Goal: Task Accomplishment & Management: Complete application form

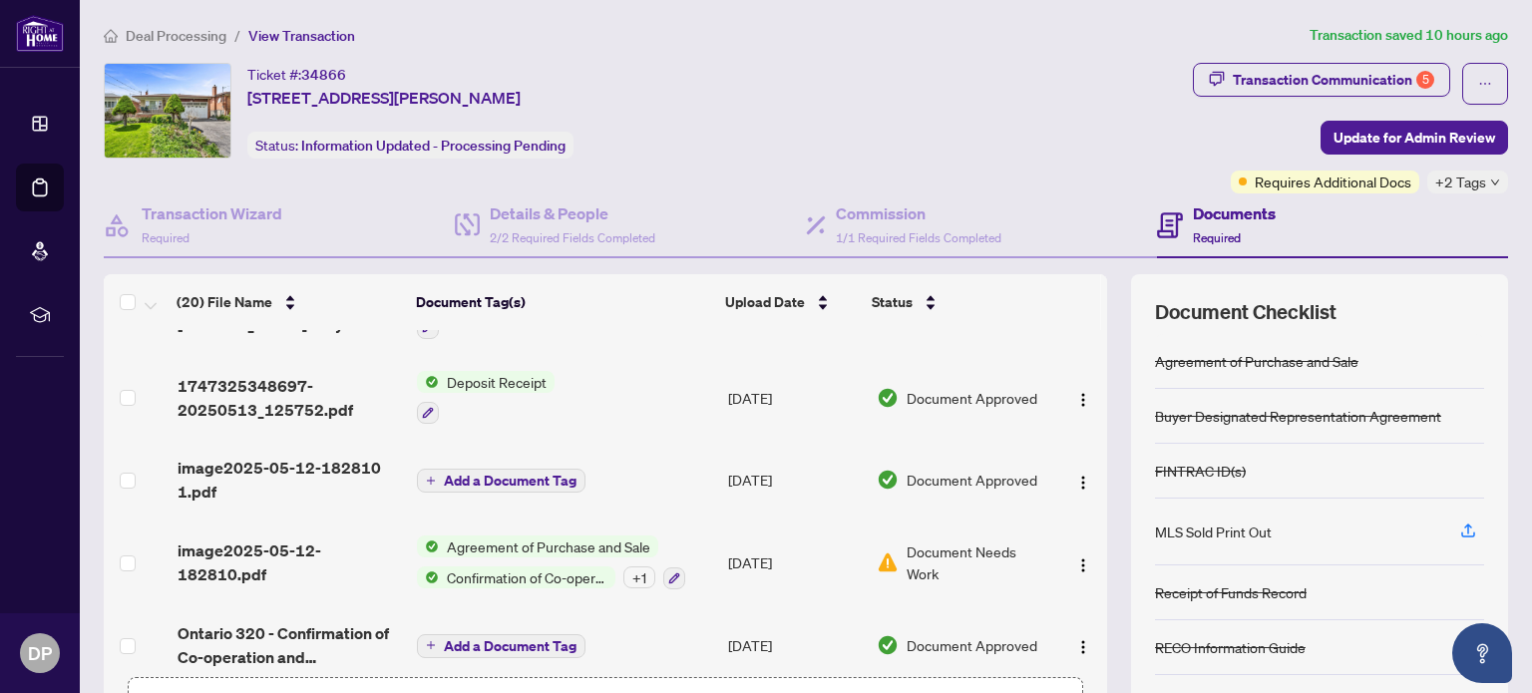
scroll to position [140, 0]
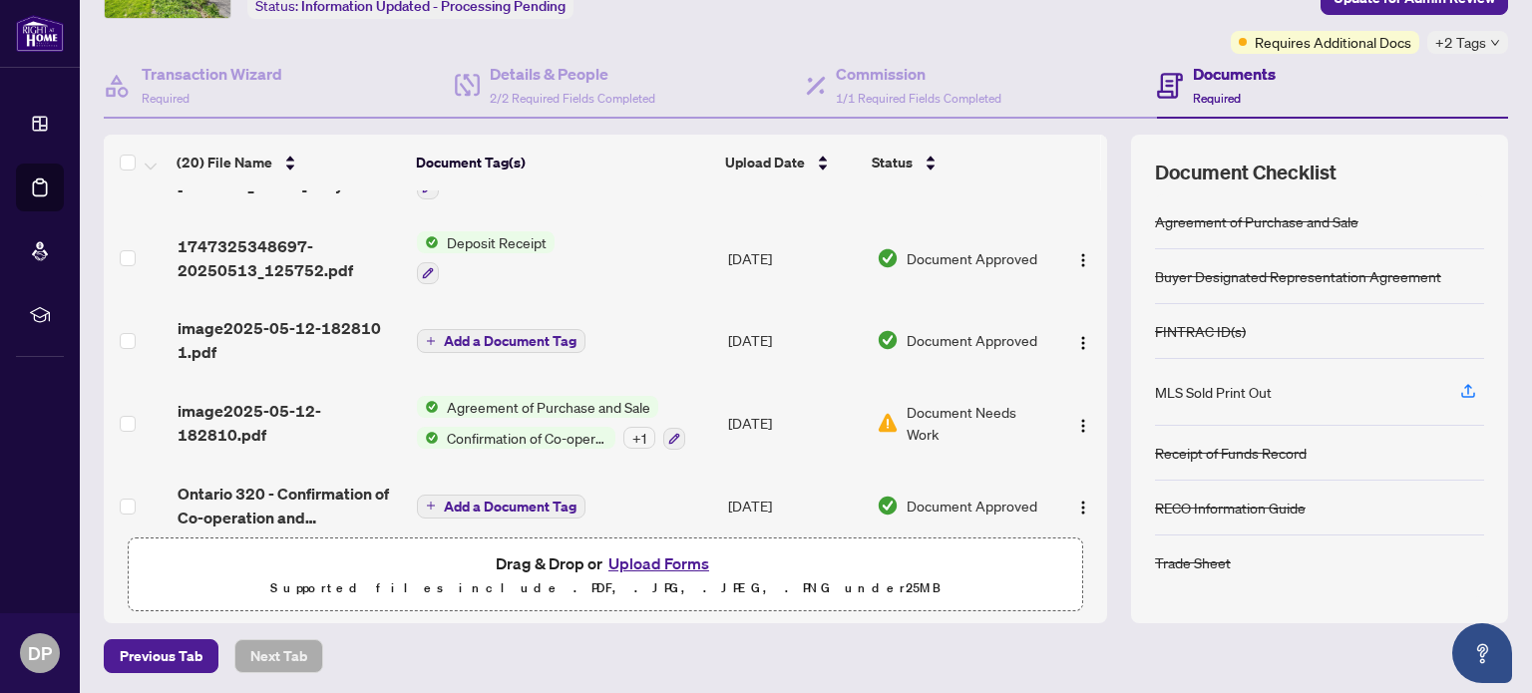
click at [666, 559] on button "Upload Forms" at bounding box center [659, 564] width 113 height 26
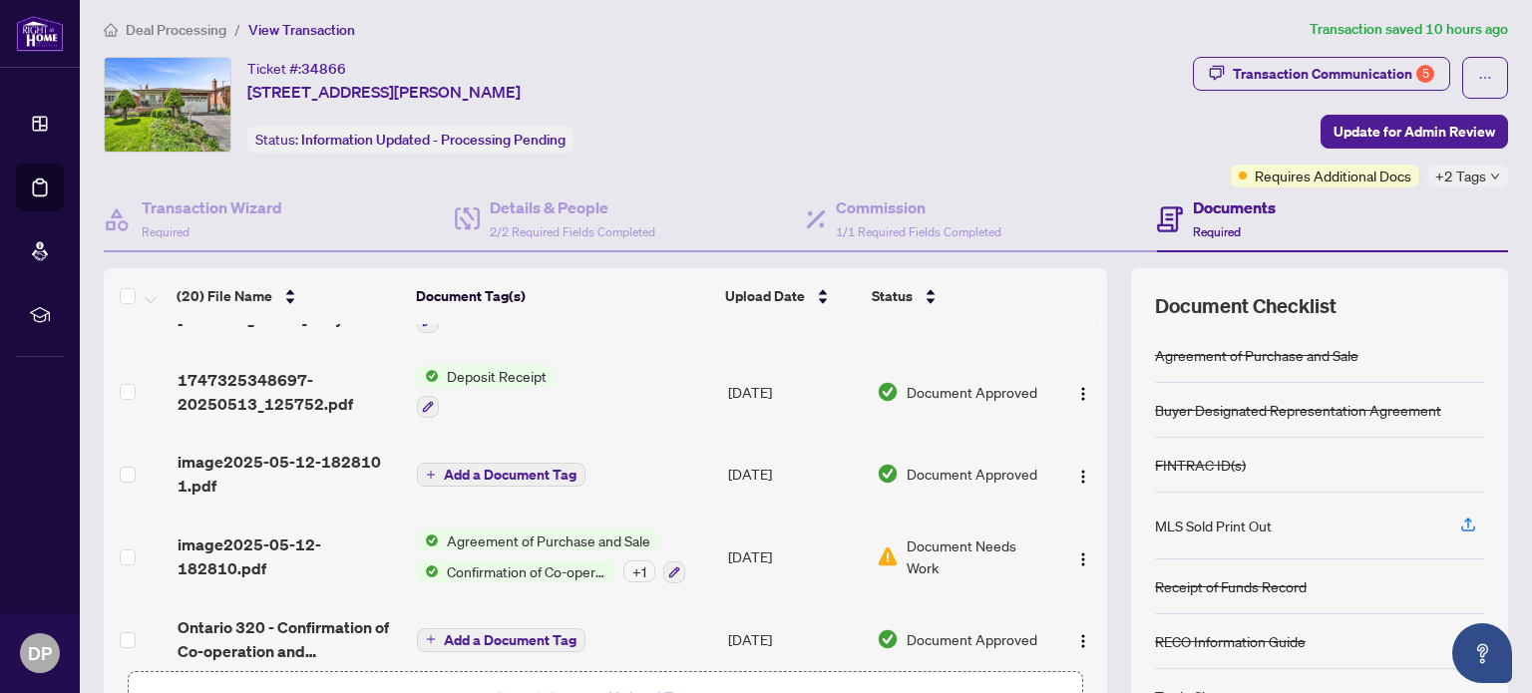
scroll to position [0, 0]
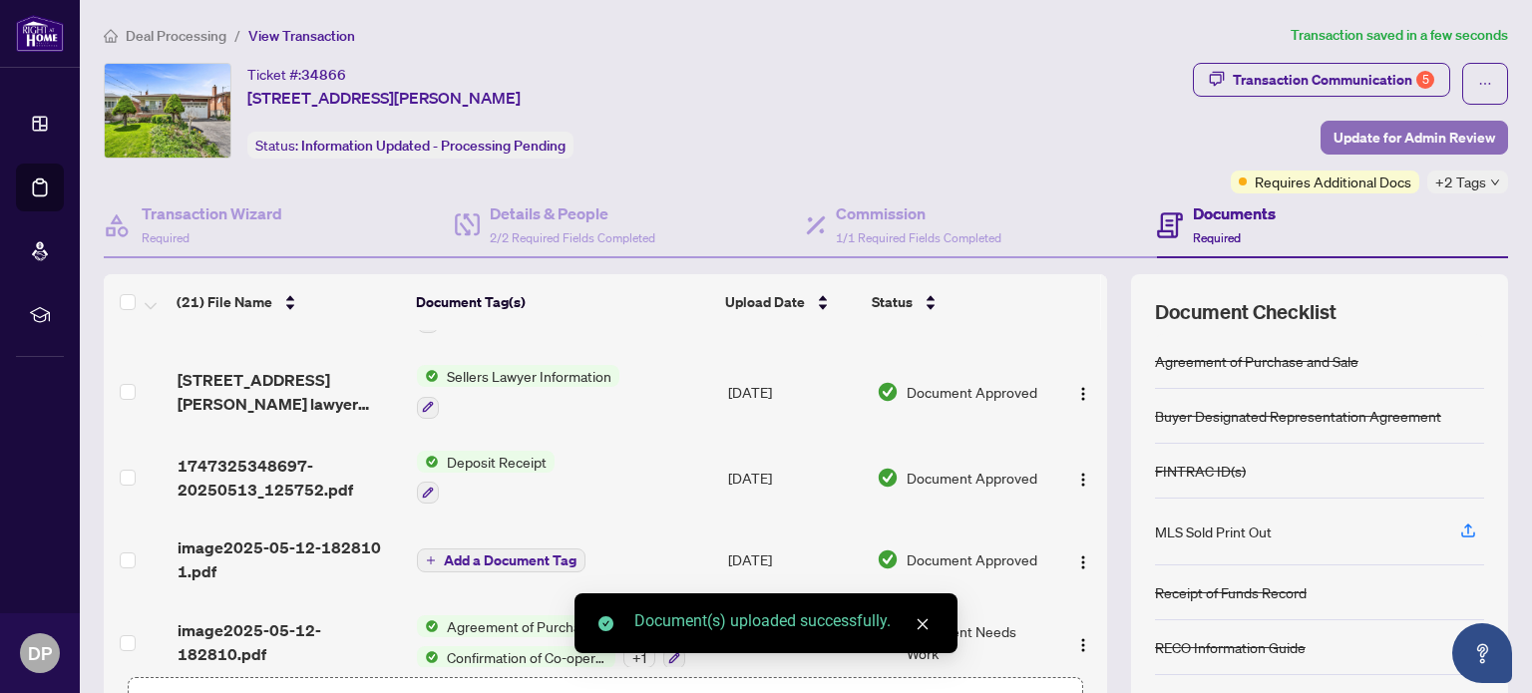
click at [1393, 133] on span "Update for Admin Review" at bounding box center [1415, 138] width 162 height 32
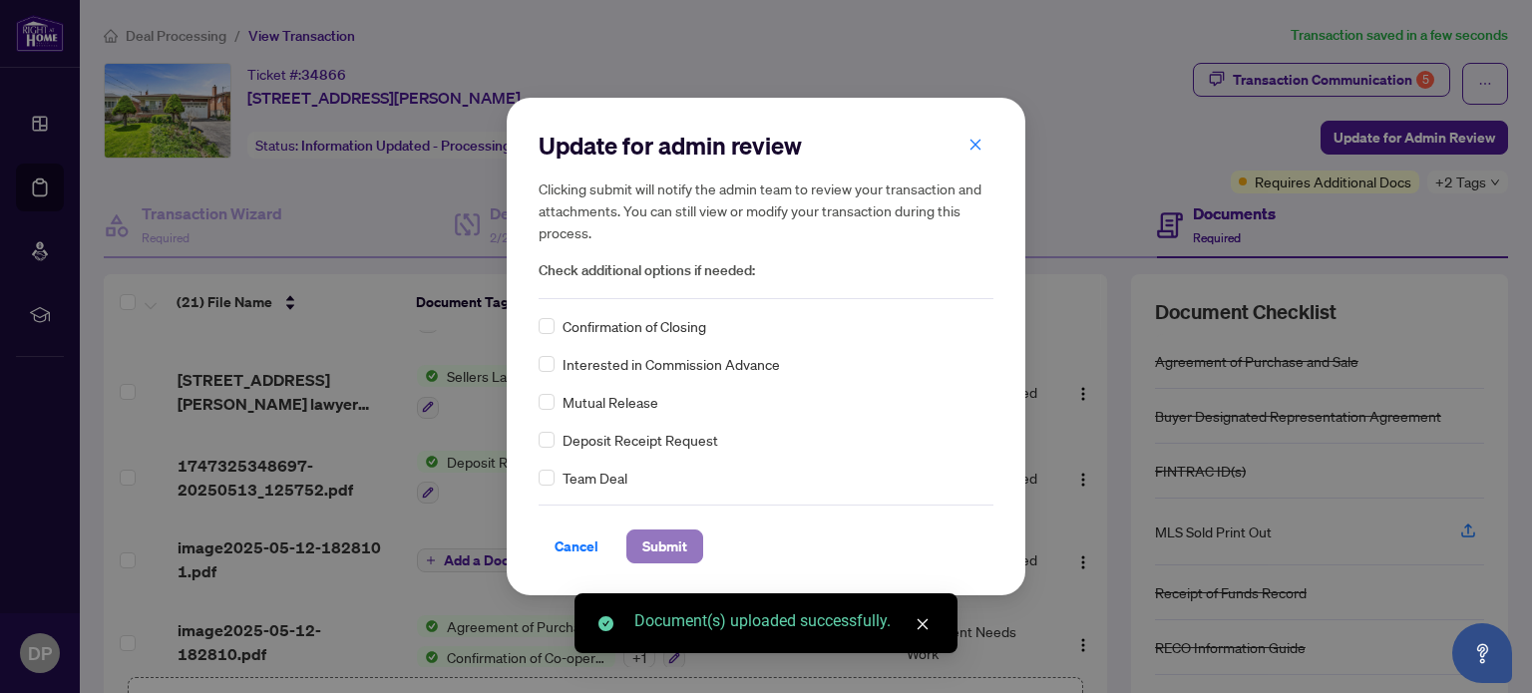
click at [674, 540] on span "Submit" at bounding box center [664, 547] width 45 height 32
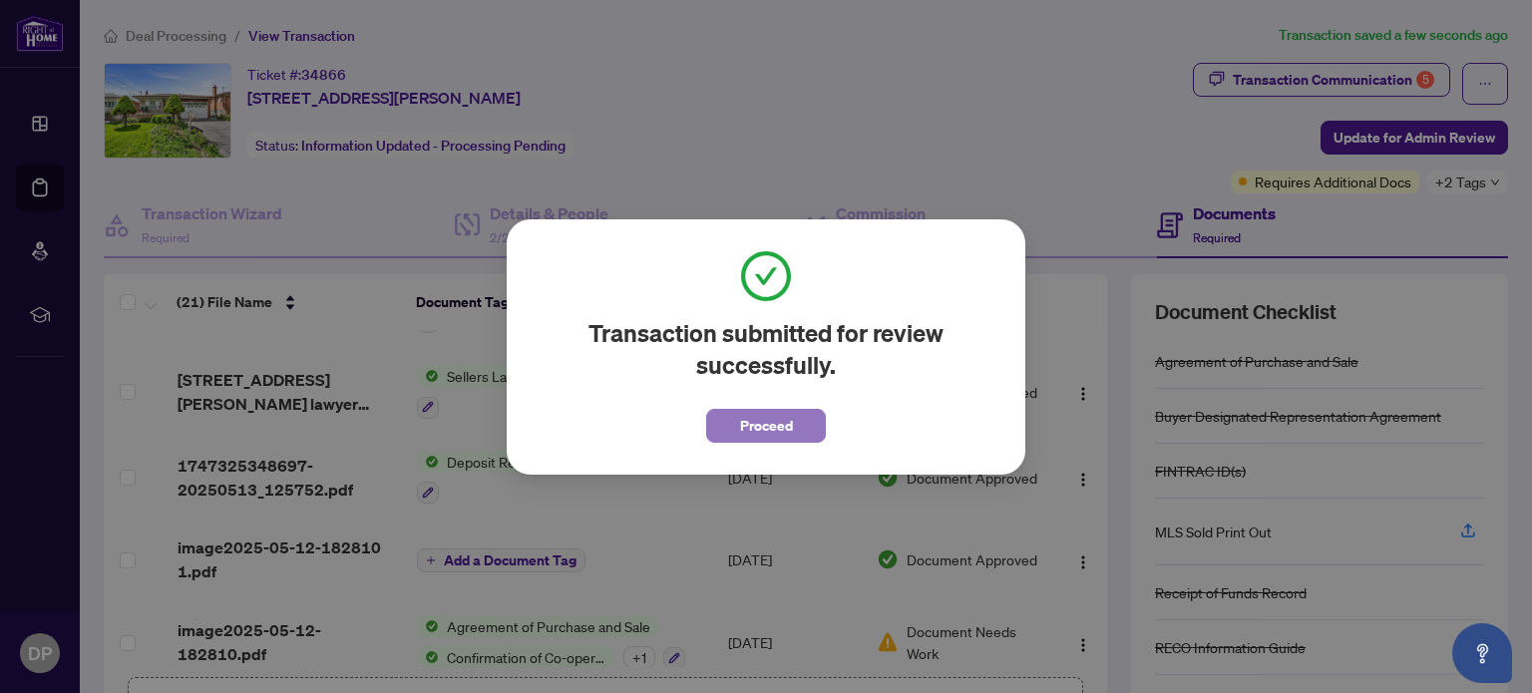
click at [776, 427] on span "Proceed" at bounding box center [766, 426] width 53 height 32
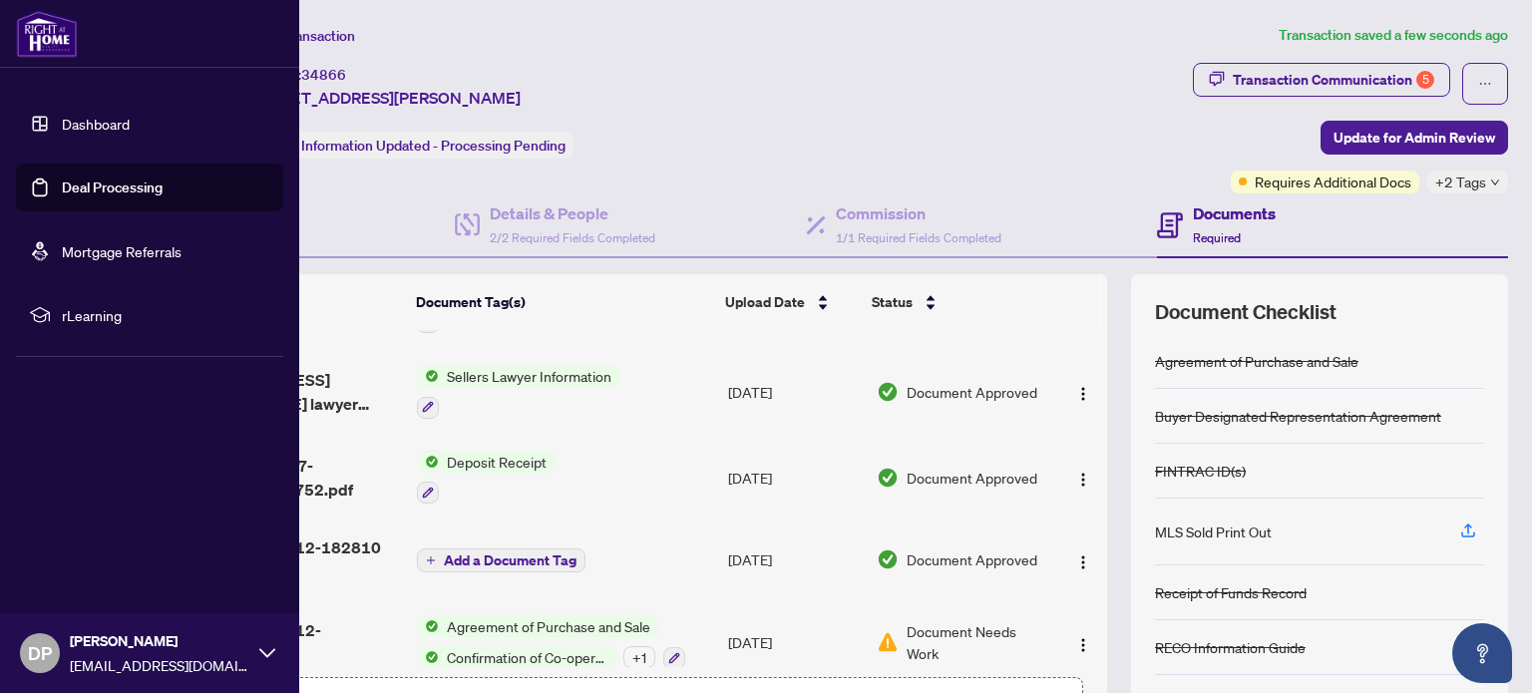
click at [122, 182] on link "Deal Processing" at bounding box center [112, 188] width 101 height 18
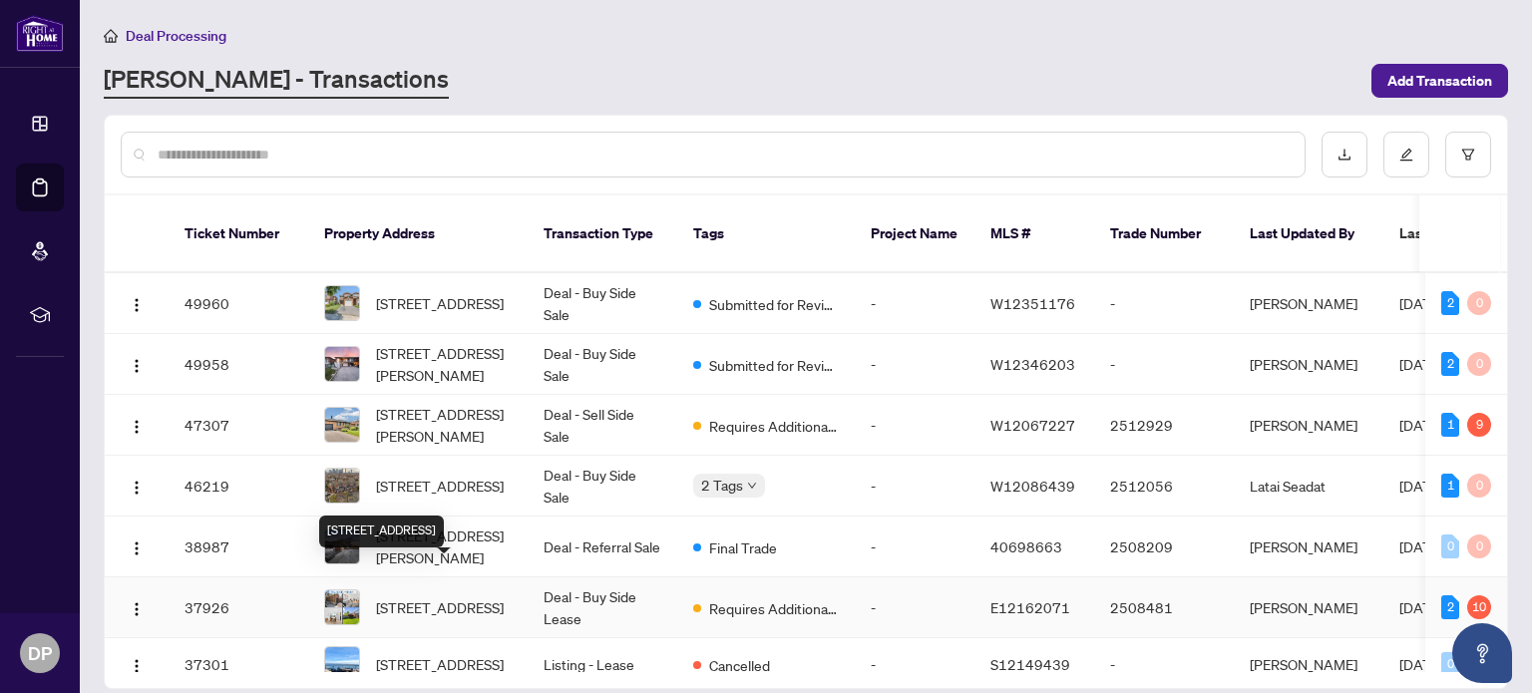
click at [440, 597] on span "[STREET_ADDRESS]" at bounding box center [440, 608] width 128 height 22
